Goal: Task Accomplishment & Management: Manage account settings

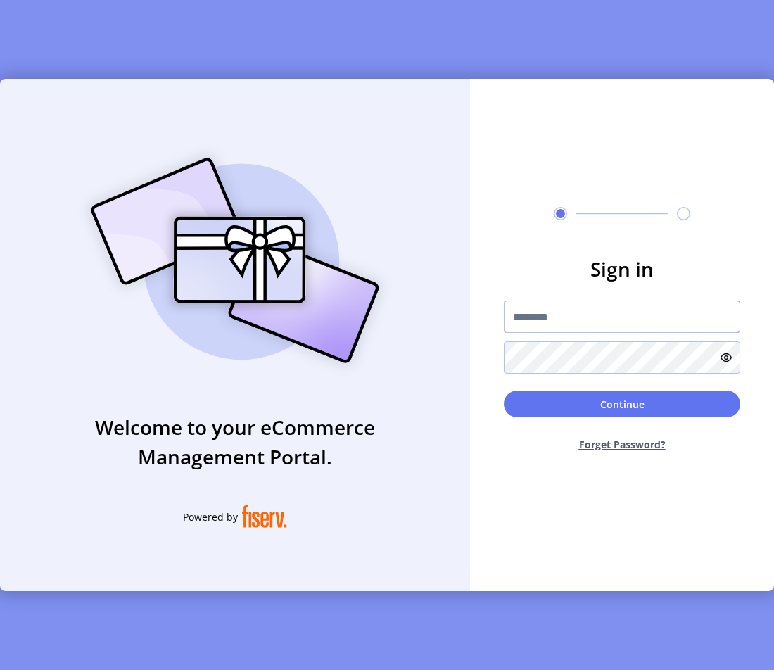
type input "**********"
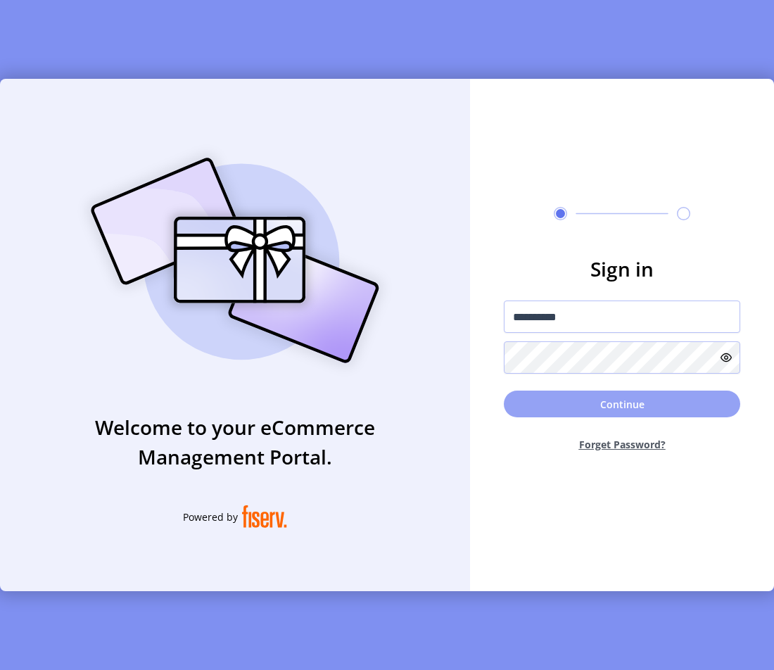
click at [595, 399] on button "Continue" at bounding box center [622, 403] width 236 height 27
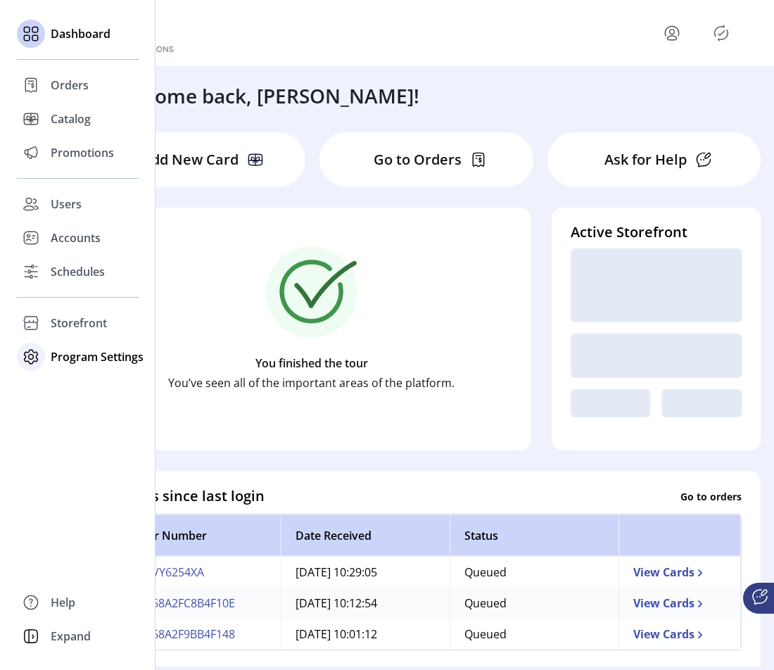
click at [87, 355] on span "Program Settings" at bounding box center [97, 356] width 93 height 17
click at [84, 385] on span "Templates" at bounding box center [79, 384] width 56 height 17
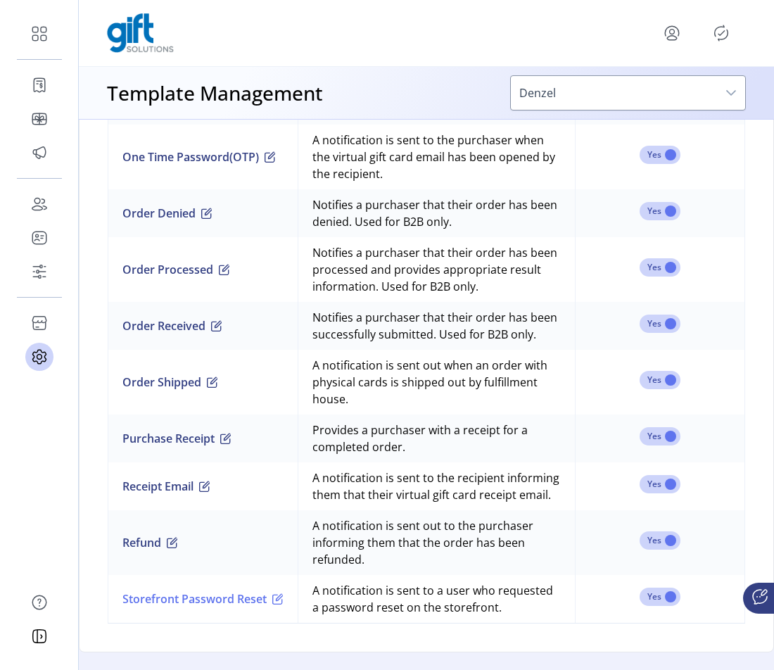
scroll to position [1332, 0]
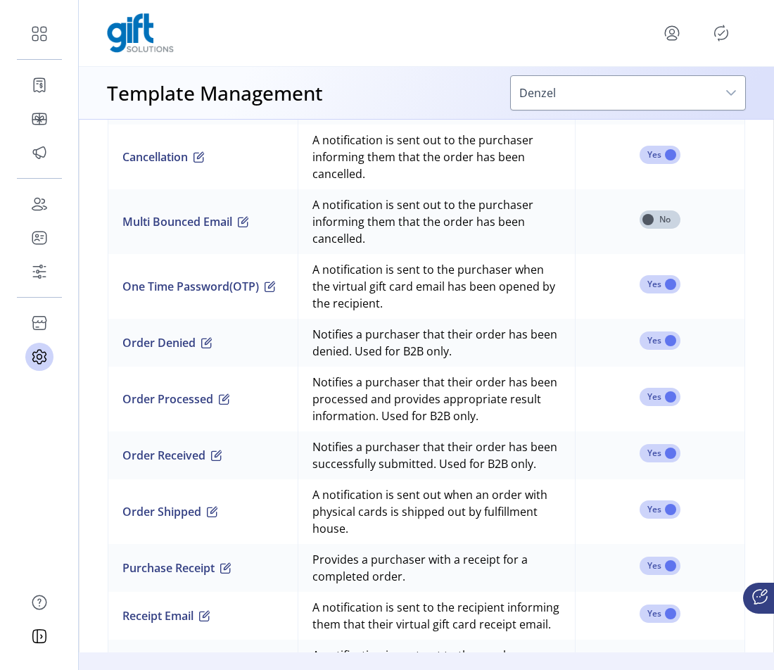
click at [466, 307] on td "A notification is sent to the purchaser when the virtual gift card email has be…" at bounding box center [436, 286] width 277 height 65
drag, startPoint x: 480, startPoint y: 311, endPoint x: 328, endPoint y: 271, distance: 156.5
click at [328, 271] on td "A notification is sent to the purchaser when the virtual gift card email has be…" at bounding box center [436, 286] width 277 height 65
click at [514, 301] on td "A notification is sent to the purchaser when the virtual gift card email has be…" at bounding box center [436, 286] width 277 height 65
